Goal: Navigation & Orientation: Find specific page/section

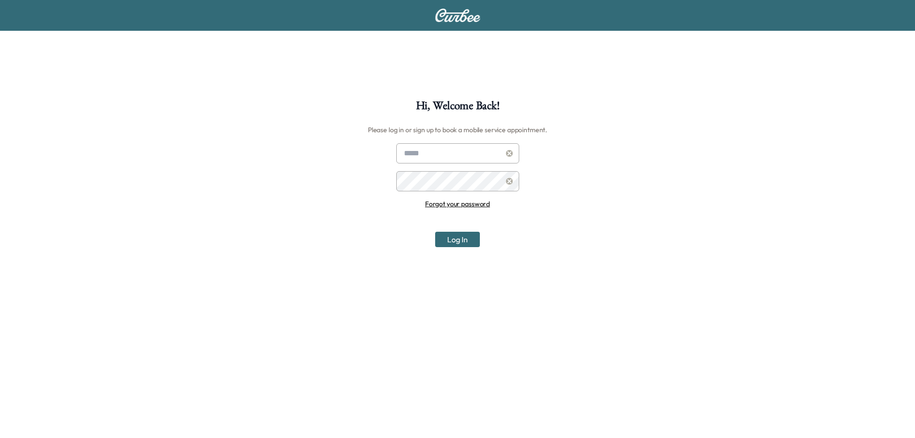
type input "**********"
click at [442, 242] on button "Log In" at bounding box center [457, 239] width 45 height 15
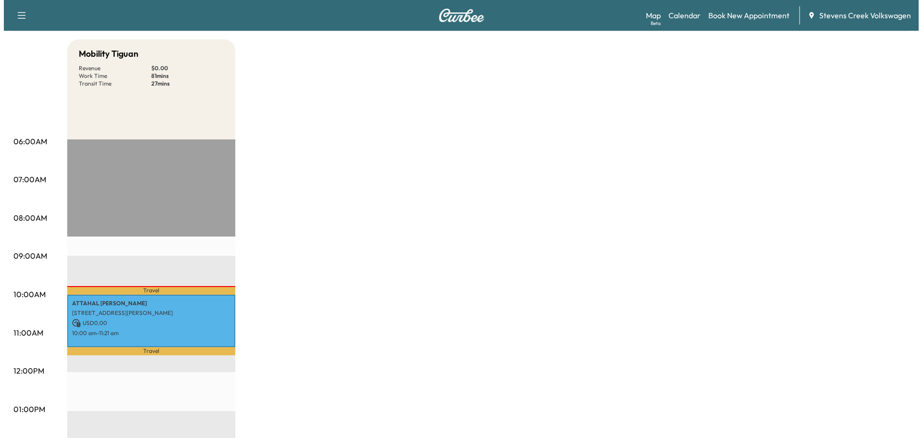
scroll to position [96, 0]
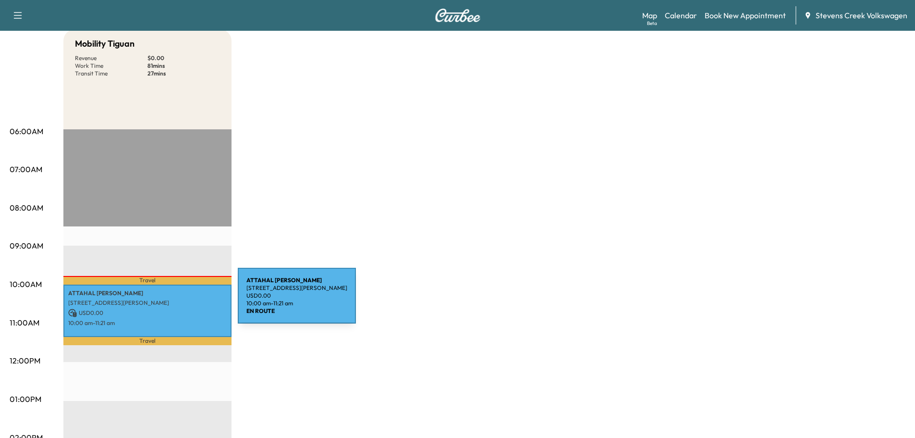
click at [166, 301] on p "[STREET_ADDRESS][PERSON_NAME]" at bounding box center [147, 303] width 159 height 8
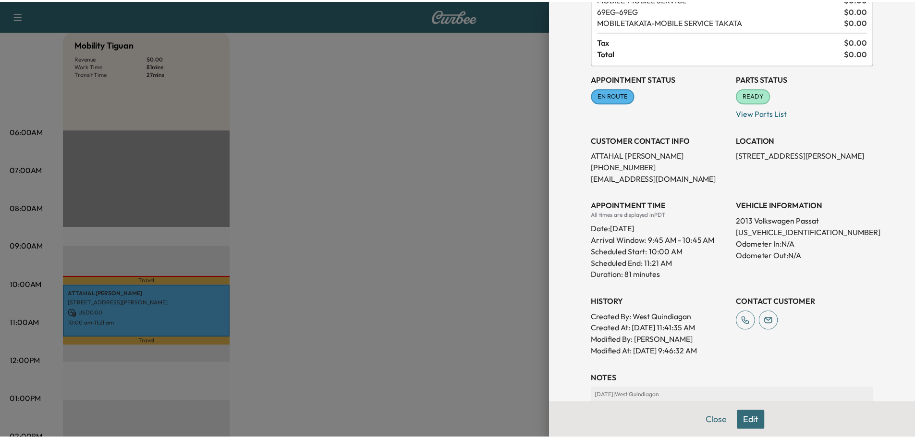
scroll to position [0, 0]
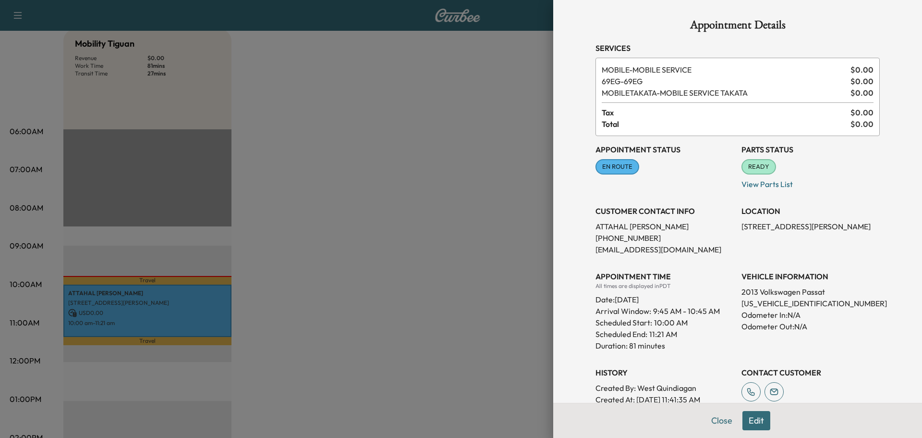
click at [481, 185] on div at bounding box center [461, 219] width 922 height 438
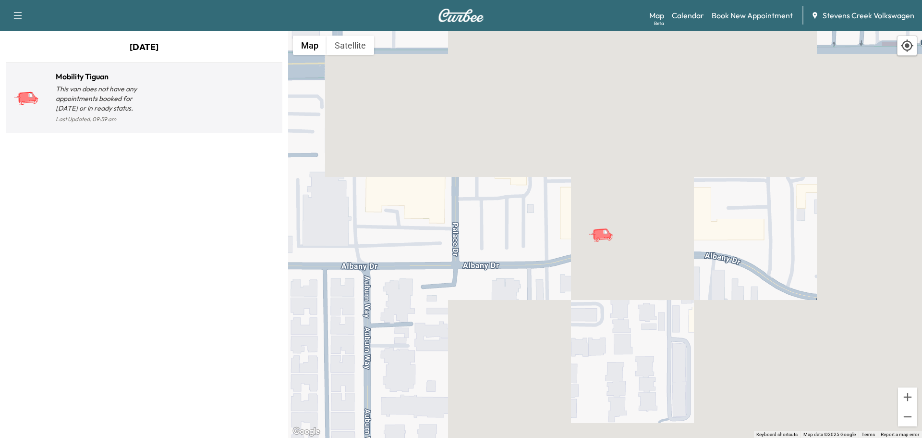
click at [194, 91] on div at bounding box center [211, 101] width 135 height 47
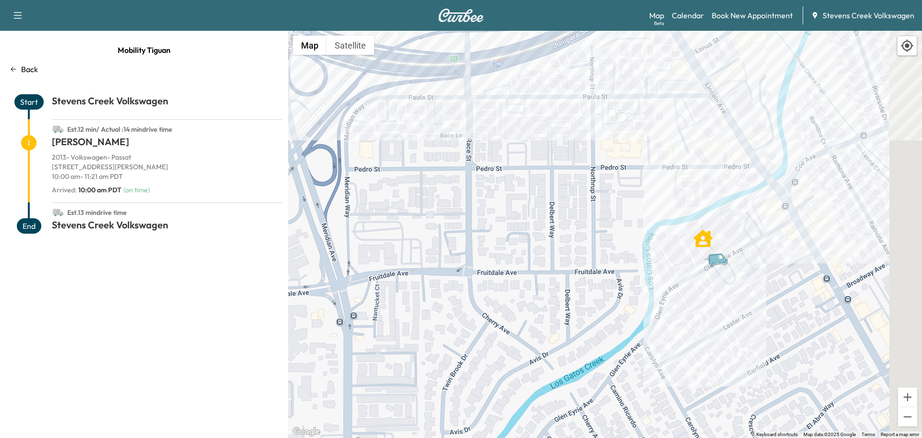
drag, startPoint x: 846, startPoint y: 275, endPoint x: 747, endPoint y: 270, distance: 99.1
click at [747, 270] on div "To activate drag with keyboard, press Alt + Enter. Once in keyboard drag state,…" at bounding box center [605, 234] width 634 height 407
